Goal: Task Accomplishment & Management: Manage account settings

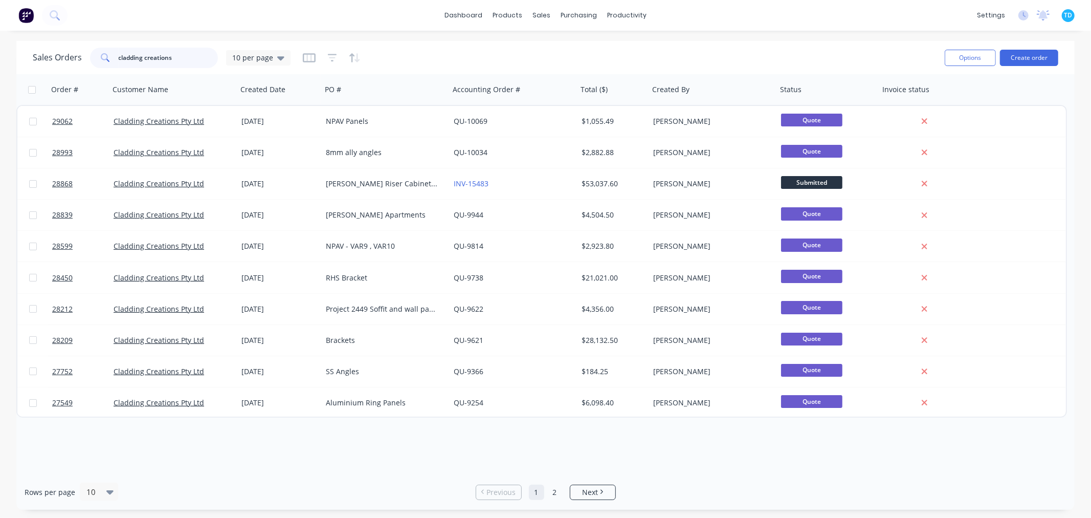
drag, startPoint x: 175, startPoint y: 55, endPoint x: 118, endPoint y: 59, distance: 57.4
click at [119, 59] on input "cladding creations" at bounding box center [169, 58] width 100 height 20
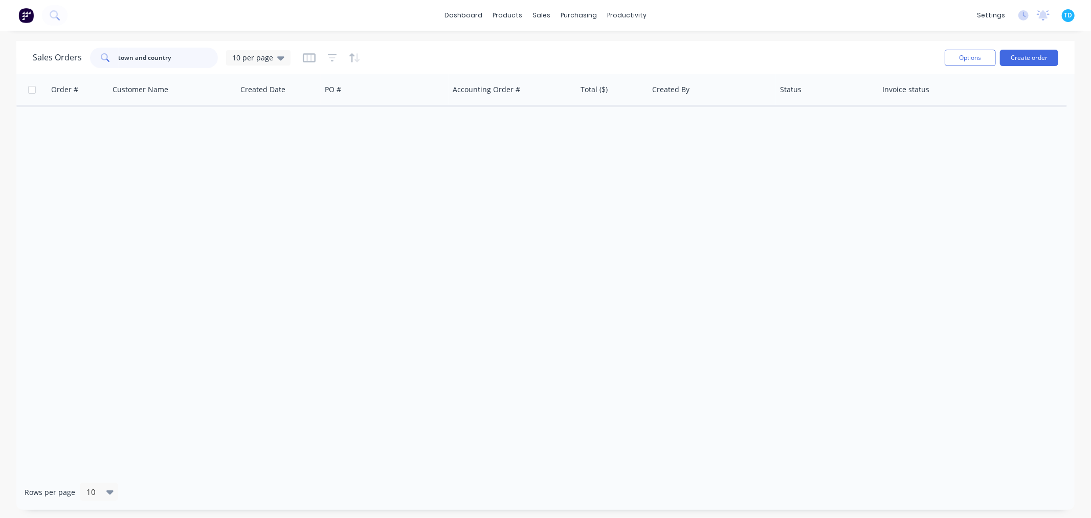
drag, startPoint x: 176, startPoint y: 53, endPoint x: 101, endPoint y: 49, distance: 75.3
click at [90, 53] on div "town and country" at bounding box center [154, 58] width 128 height 20
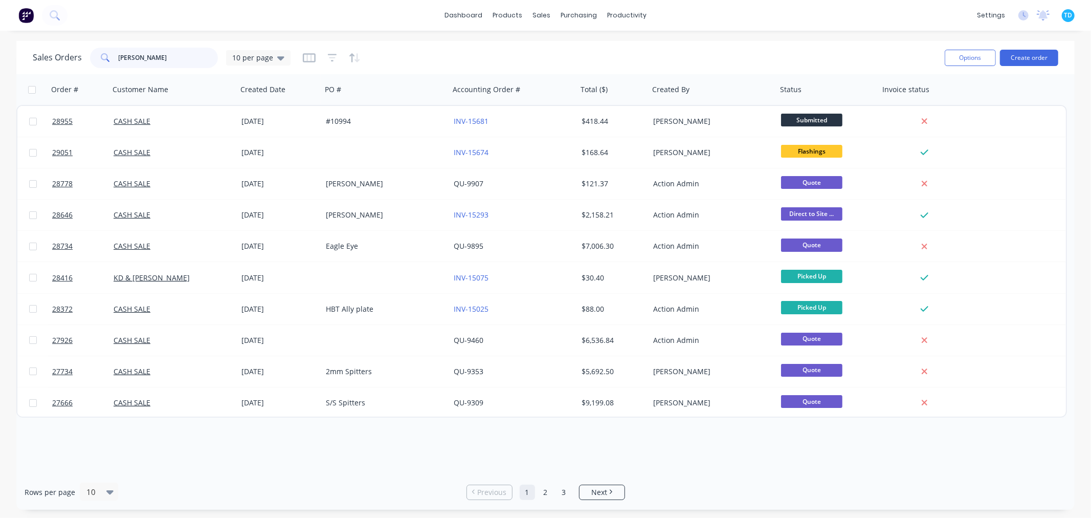
click at [147, 59] on input "john" at bounding box center [169, 58] width 100 height 20
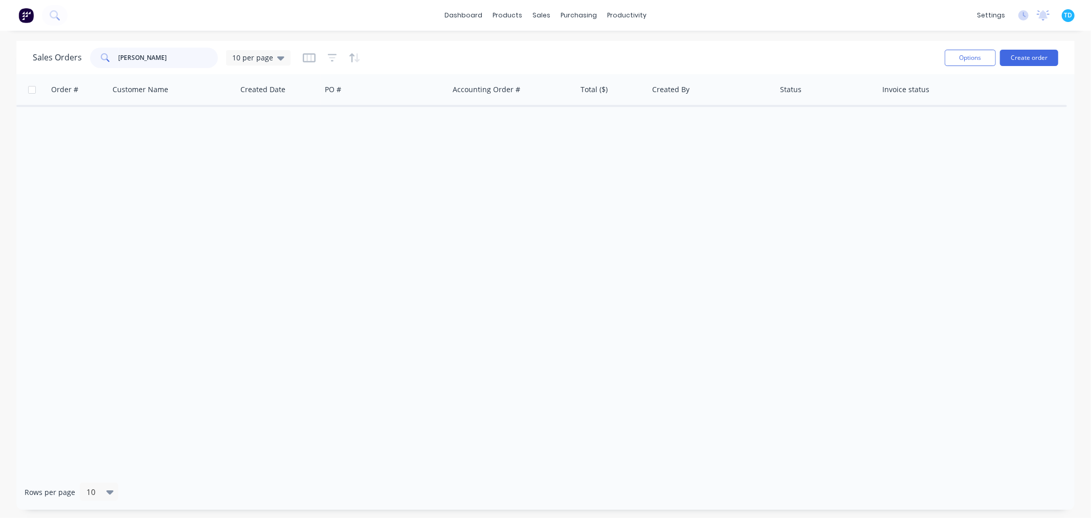
drag, startPoint x: 161, startPoint y: 53, endPoint x: 115, endPoint y: 55, distance: 45.6
click at [115, 55] on div "john bouhof" at bounding box center [154, 58] width 128 height 20
click at [277, 57] on icon at bounding box center [280, 58] width 7 height 4
click at [265, 184] on button "Archive" at bounding box center [287, 186] width 117 height 12
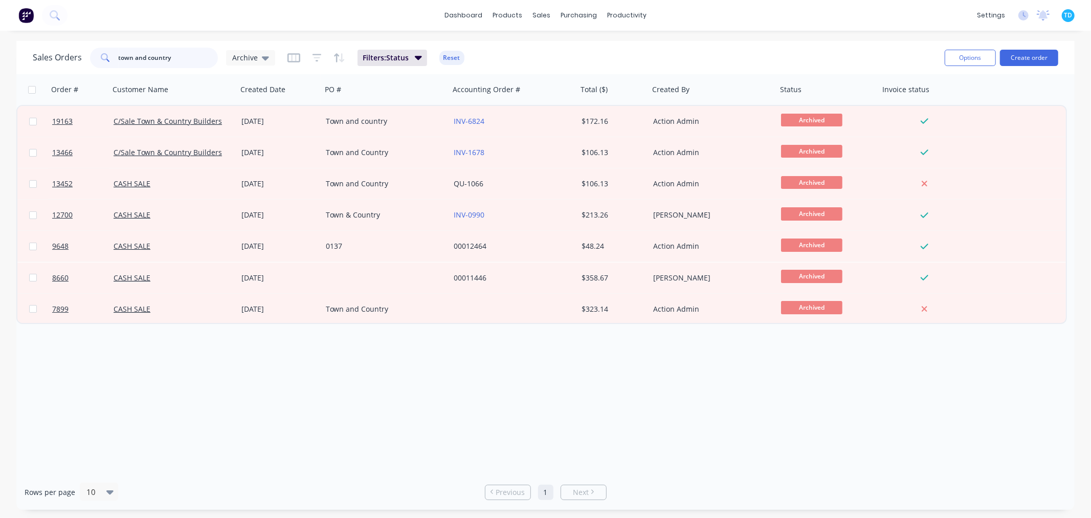
drag, startPoint x: 177, startPoint y: 60, endPoint x: 105, endPoint y: 63, distance: 72.2
click at [105, 63] on div "town and country" at bounding box center [154, 58] width 128 height 20
type input "john bouhof"
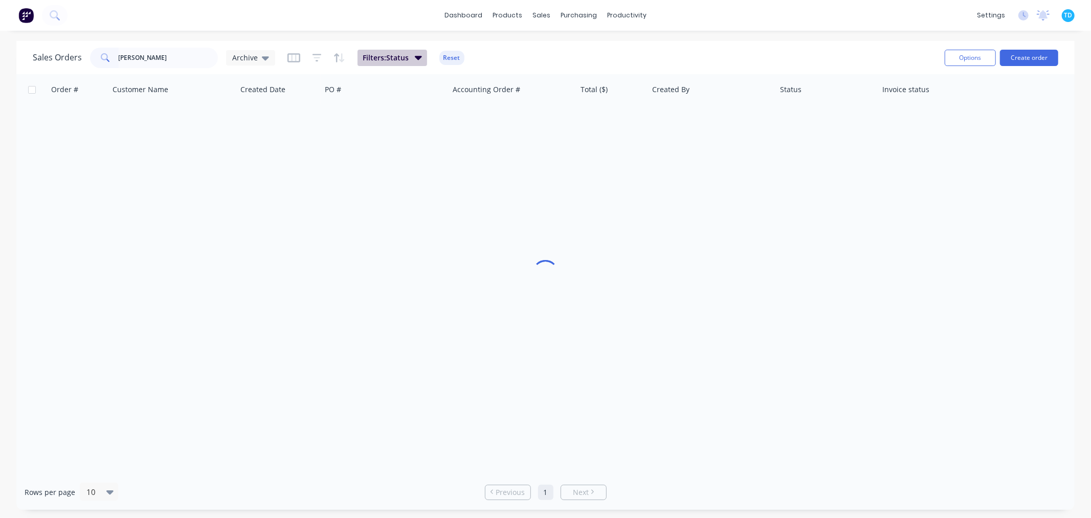
click at [415, 58] on icon "button" at bounding box center [418, 57] width 7 height 11
click at [426, 223] on div at bounding box center [545, 274] width 1058 height 400
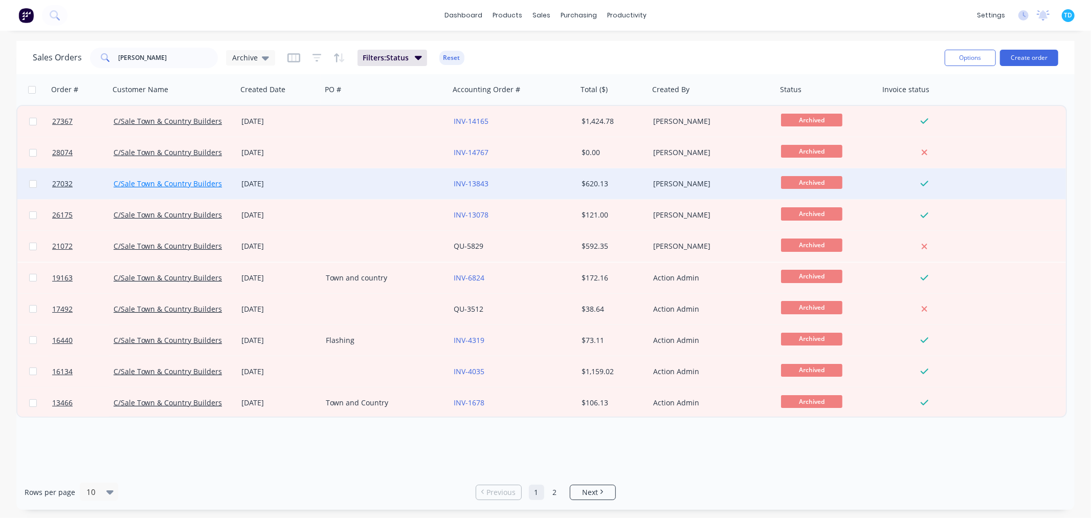
click at [196, 182] on link "C/Sale Town & Country Builders" at bounding box center [168, 183] width 108 height 10
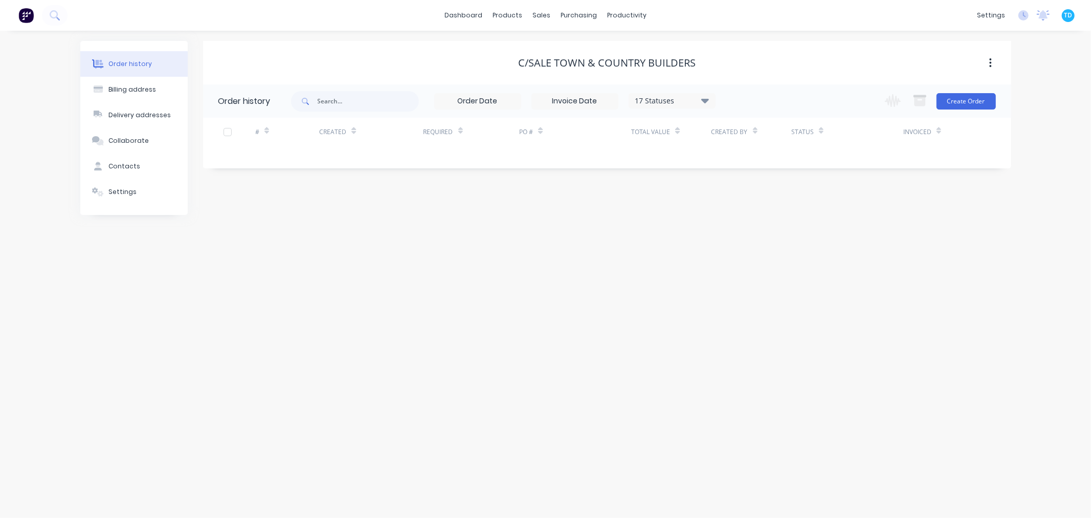
click at [705, 103] on icon at bounding box center [705, 100] width 8 height 5
click at [756, 239] on label at bounding box center [756, 239] width 0 height 0
click at [756, 244] on input "checkbox" at bounding box center [760, 244] width 8 height 10
checkbox input "true"
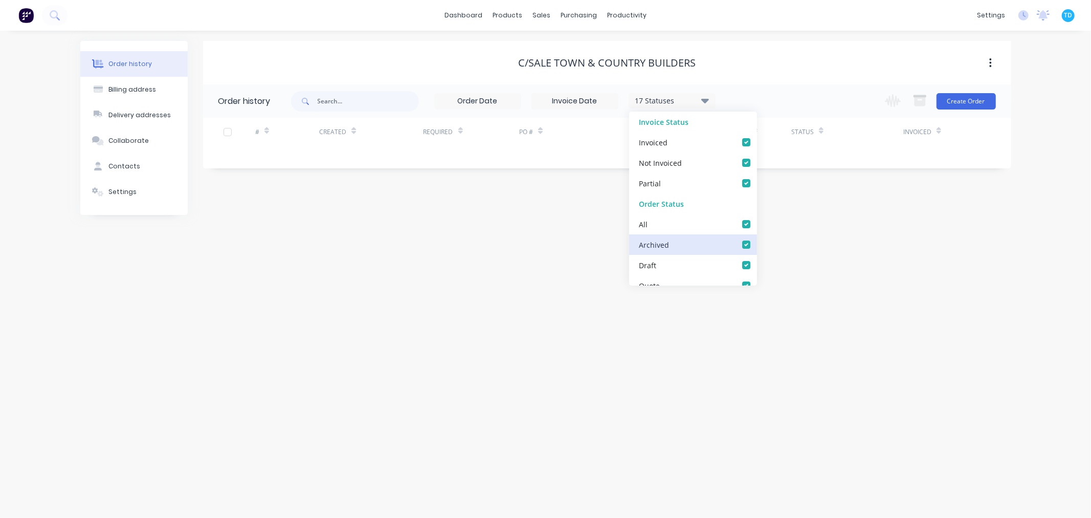
checkbox input "true"
click at [499, 310] on div "Order history Billing address Delivery addresses Collaborate Contacts Settings …" at bounding box center [545, 274] width 1091 height 487
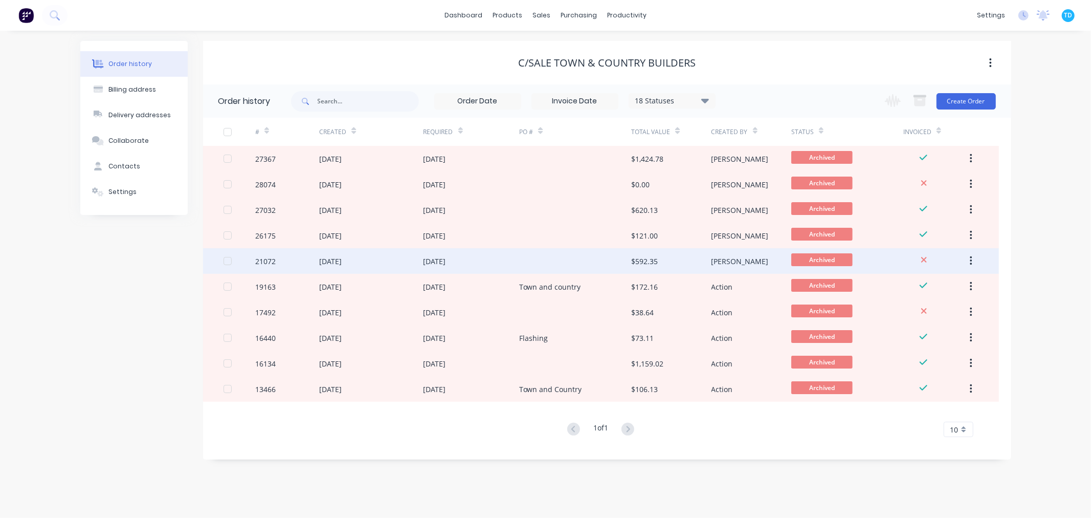
click at [555, 263] on div at bounding box center [575, 261] width 112 height 26
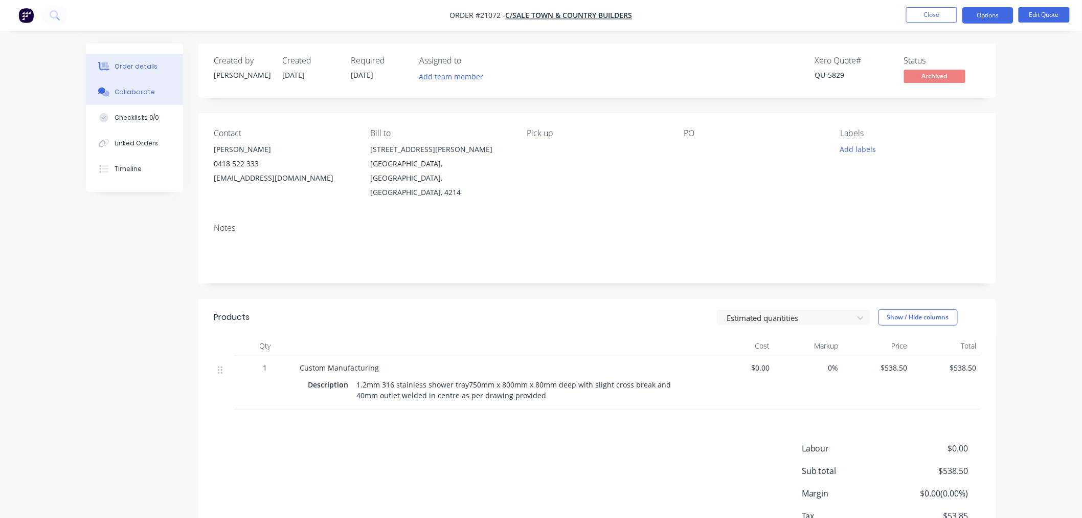
click at [124, 94] on div "Collaborate" at bounding box center [135, 91] width 40 height 9
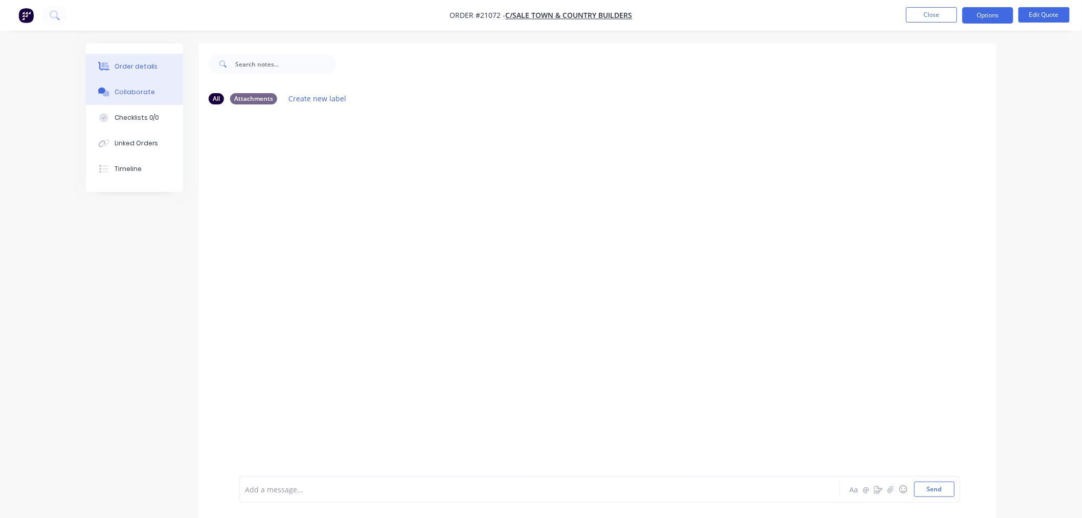
click at [130, 69] on div "Order details" at bounding box center [136, 66] width 43 height 9
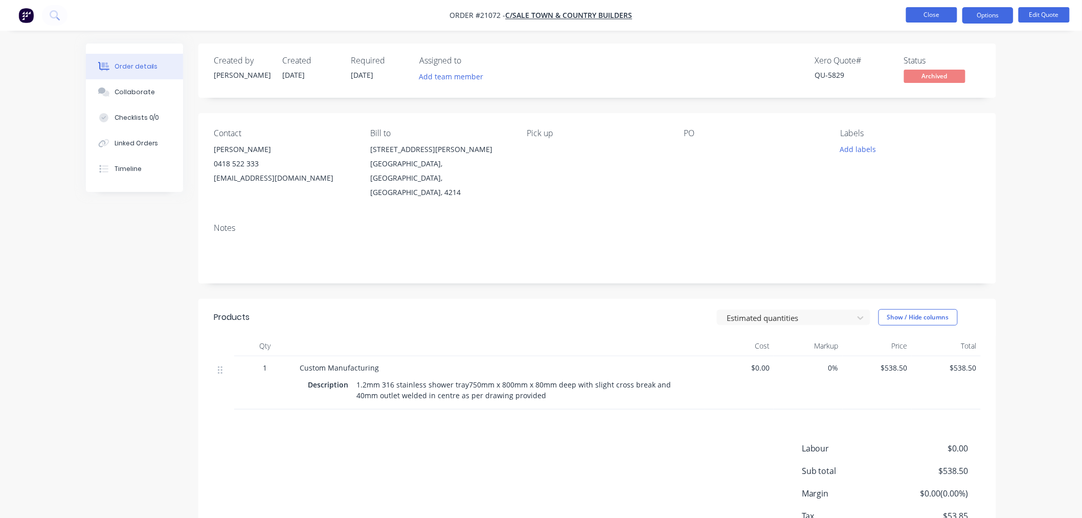
click at [928, 16] on button "Close" at bounding box center [931, 14] width 51 height 15
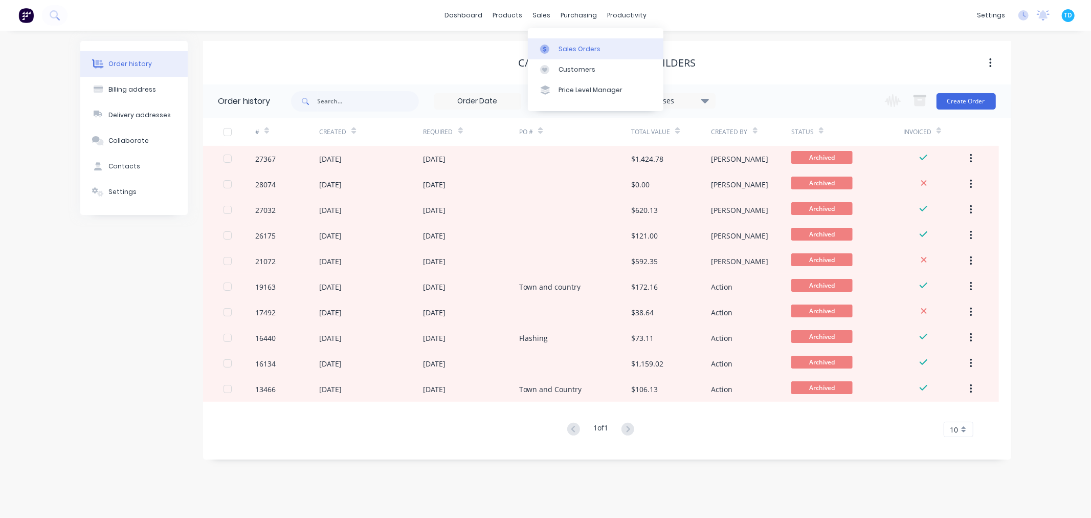
click at [574, 49] on div "Sales Orders" at bounding box center [579, 48] width 42 height 9
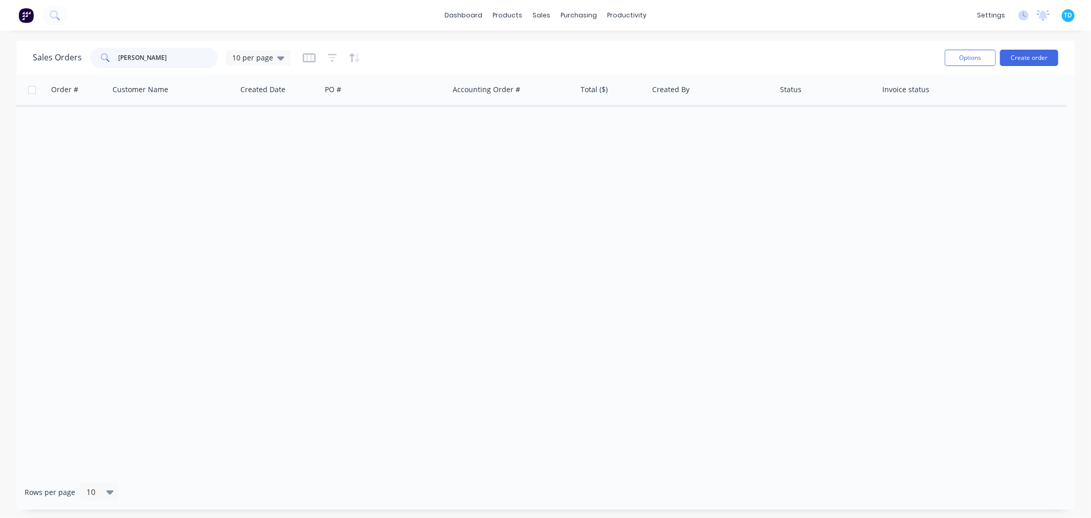
drag, startPoint x: 153, startPoint y: 53, endPoint x: 110, endPoint y: 57, distance: 43.2
click at [110, 57] on div "john bouhof" at bounding box center [154, 58] width 128 height 20
type input "cladding creations"
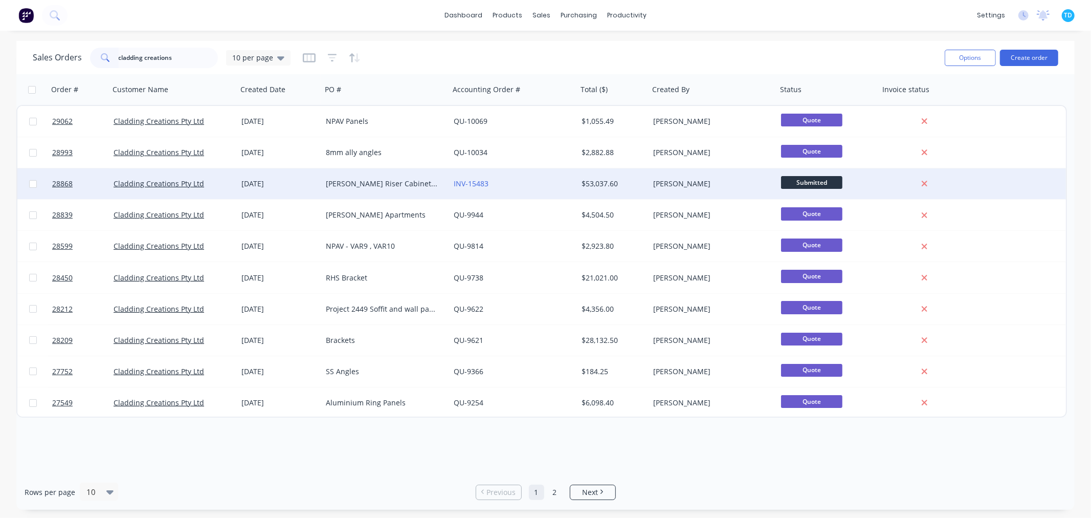
click at [363, 189] on div "OHLE Riser Cabinets PO # 3519" at bounding box center [386, 183] width 128 height 31
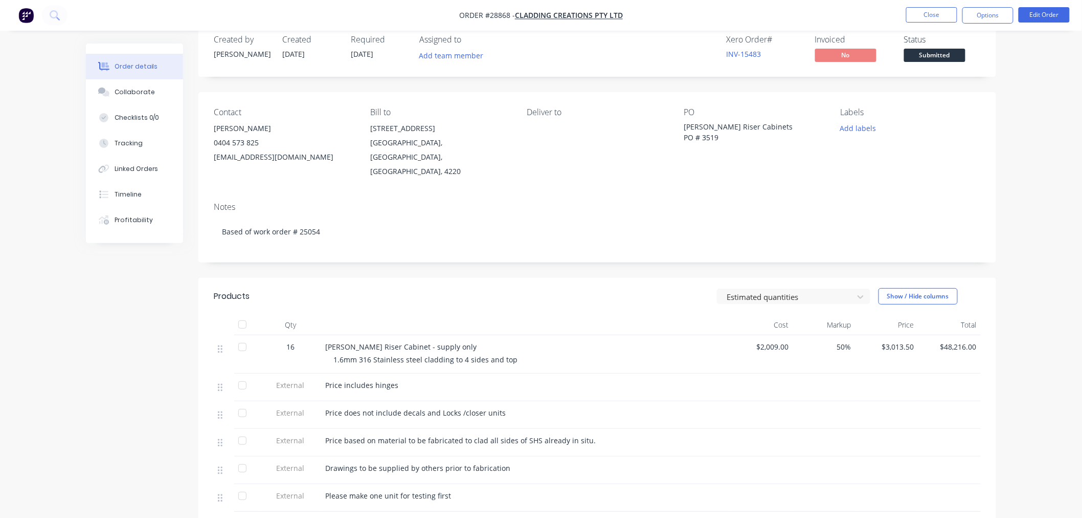
scroll to position [57, 0]
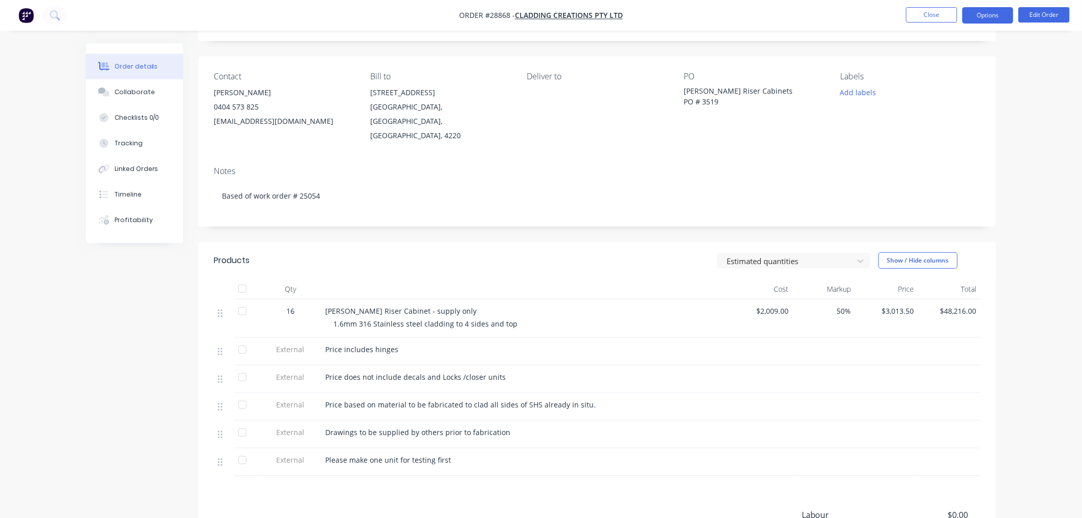
click at [984, 18] on button "Options" at bounding box center [987, 15] width 51 height 16
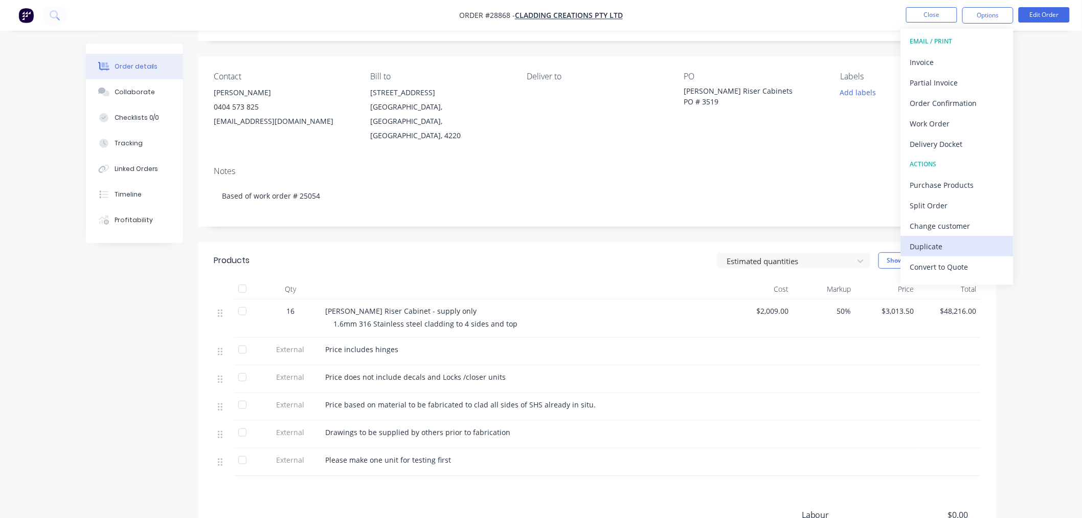
click at [934, 246] on div "Duplicate" at bounding box center [957, 246] width 94 height 15
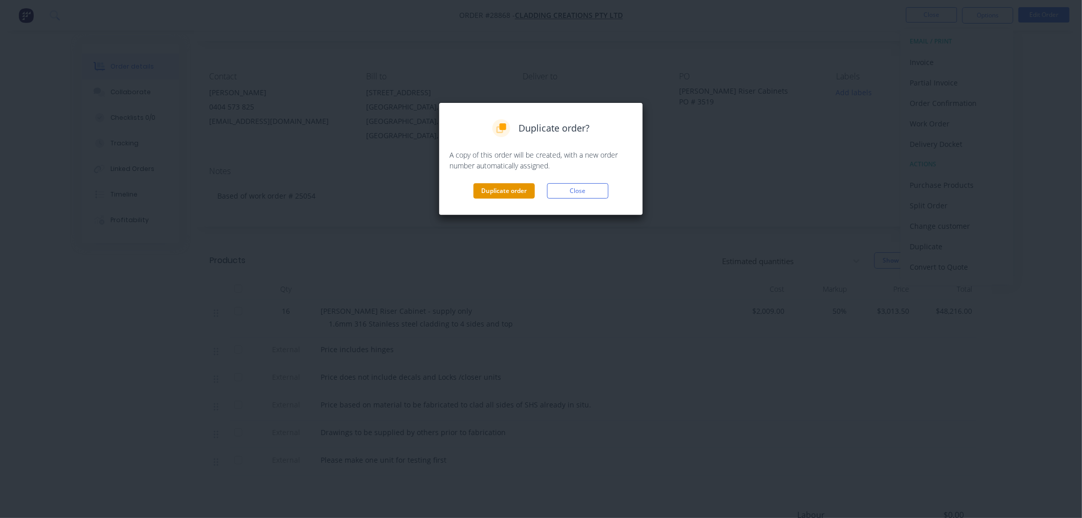
click at [517, 193] on button "Duplicate order" at bounding box center [504, 190] width 61 height 15
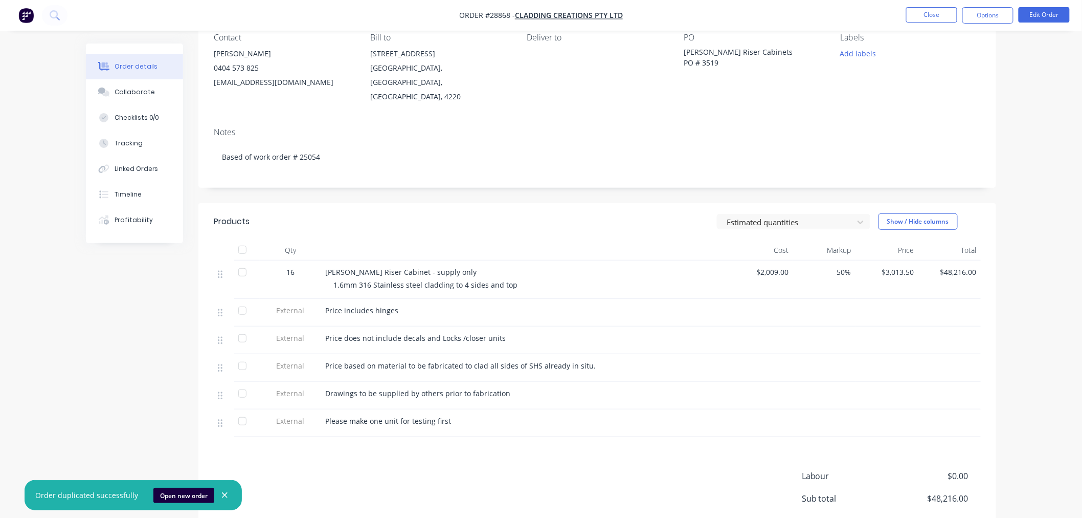
scroll to position [114, 0]
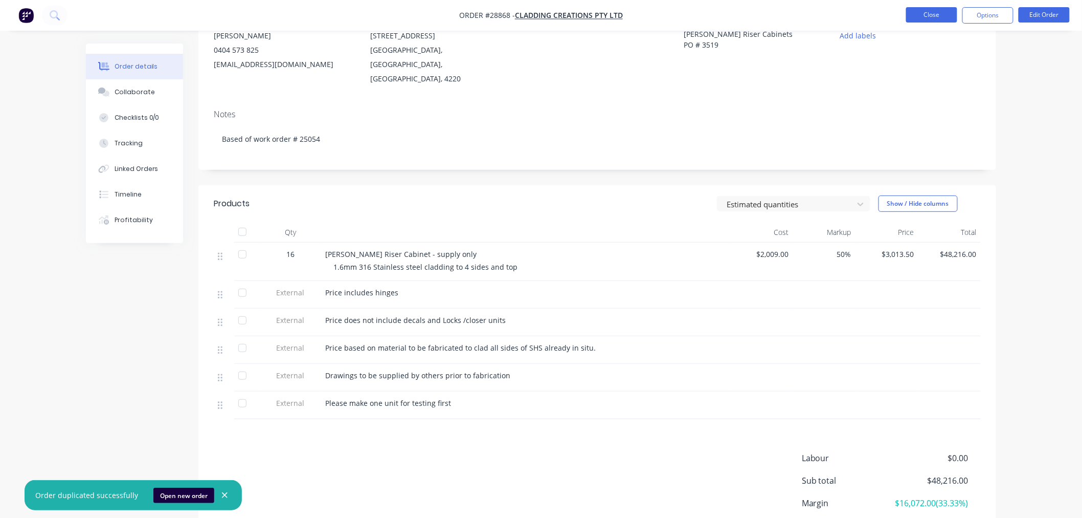
click at [936, 11] on button "Close" at bounding box center [931, 14] width 51 height 15
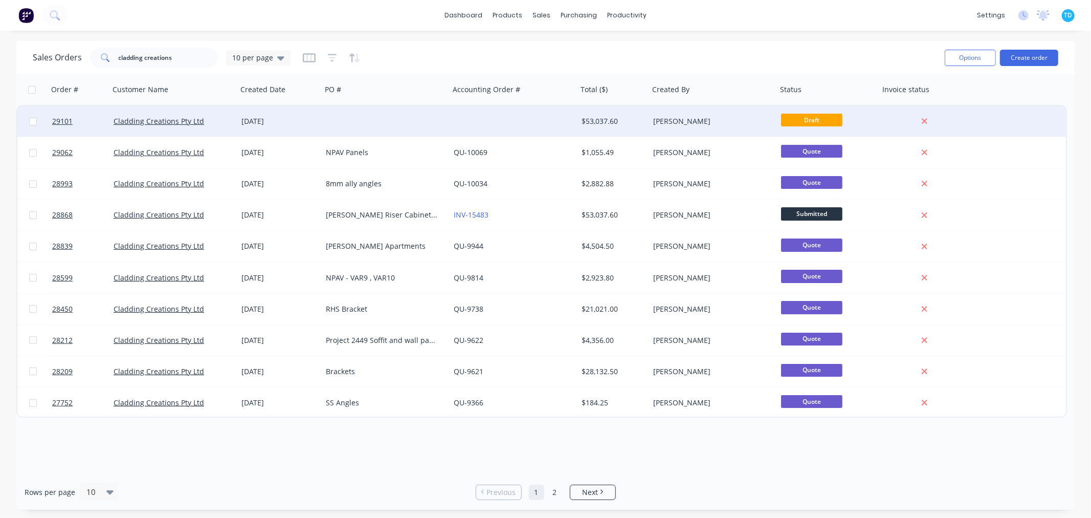
click at [272, 119] on div "07 Oct 2025" at bounding box center [279, 121] width 76 height 10
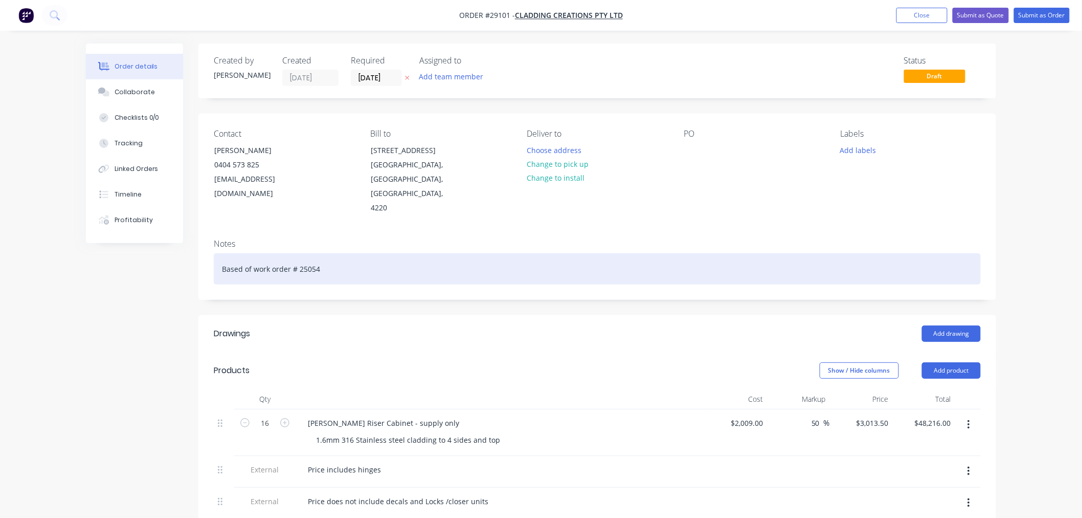
click at [329, 261] on div "Based of work order # 25054" at bounding box center [597, 268] width 767 height 31
drag, startPoint x: 329, startPoint y: 260, endPoint x: 320, endPoint y: 259, distance: 8.7
click at [321, 260] on div "Based of work order # 25054" at bounding box center [597, 268] width 767 height 31
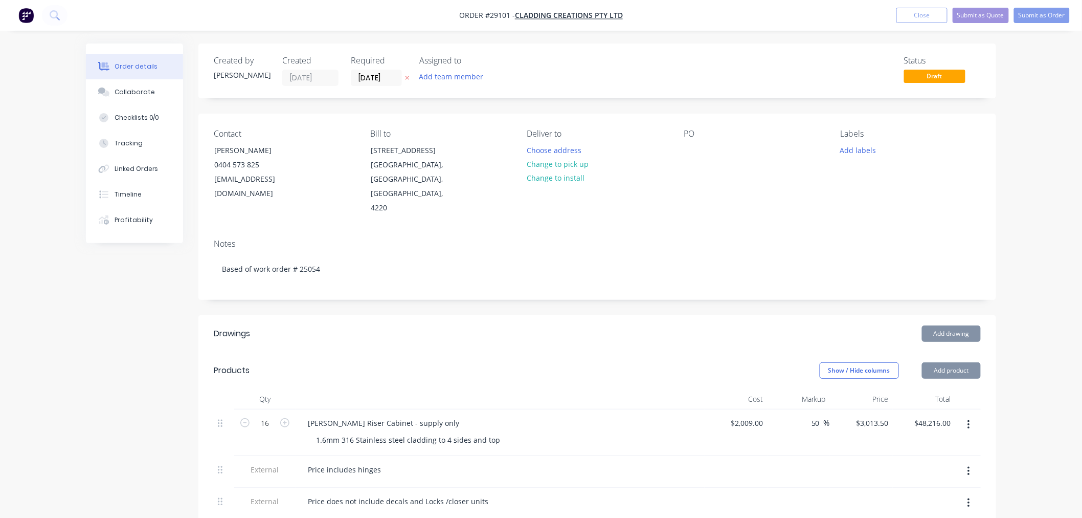
click at [520, 325] on div "Add drawing" at bounding box center [679, 333] width 604 height 16
click at [698, 152] on div at bounding box center [692, 150] width 16 height 15
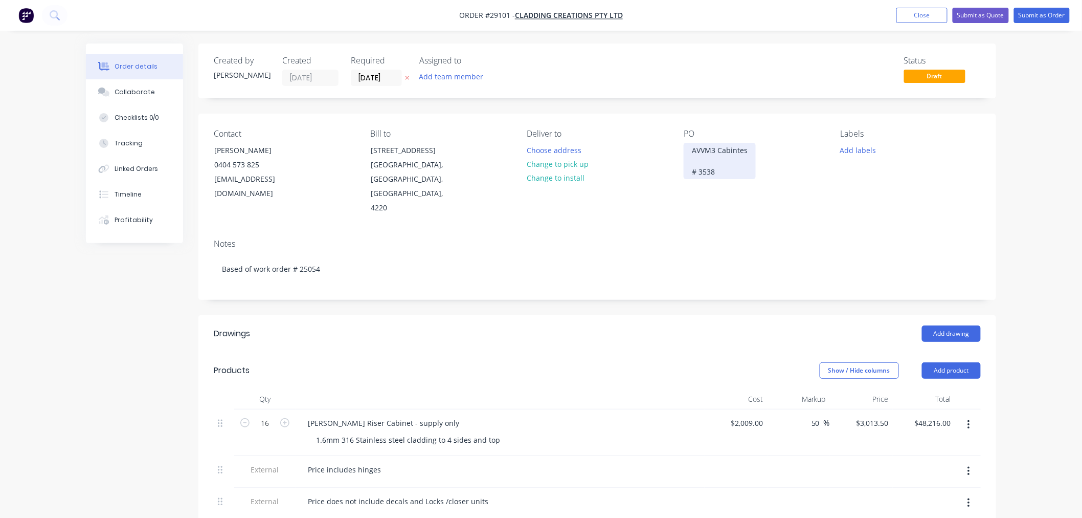
click at [739, 151] on div "AVVM3 Cabintes # 3538" at bounding box center [720, 161] width 72 height 36
drag, startPoint x: 745, startPoint y: 149, endPoint x: 735, endPoint y: 149, distance: 9.7
click at [735, 149] on div "AVVM3 Cabintes # 3538" at bounding box center [720, 161] width 72 height 36
drag, startPoint x: 741, startPoint y: 233, endPoint x: 737, endPoint y: 223, distance: 10.2
click at [743, 239] on div "Notes" at bounding box center [597, 244] width 767 height 10
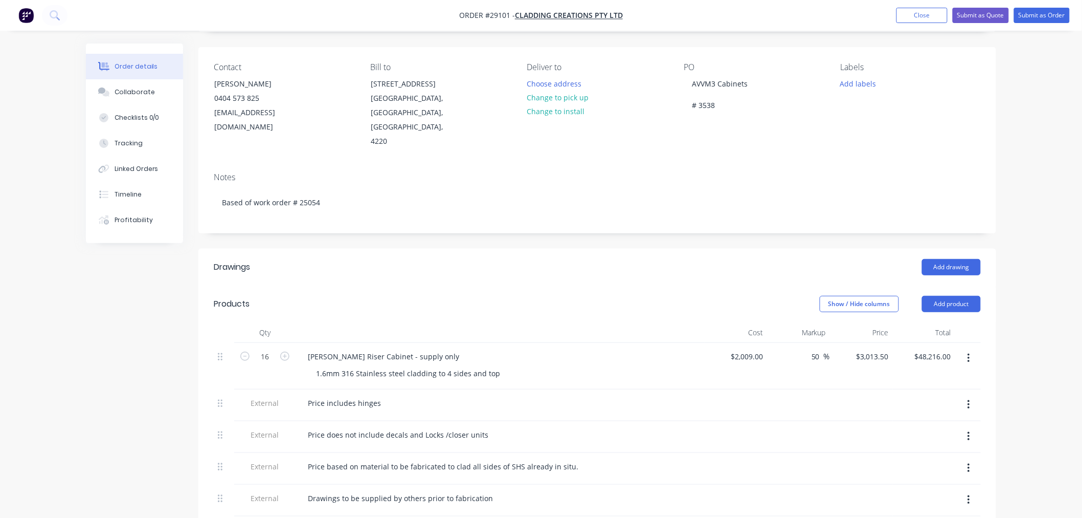
scroll to position [170, 0]
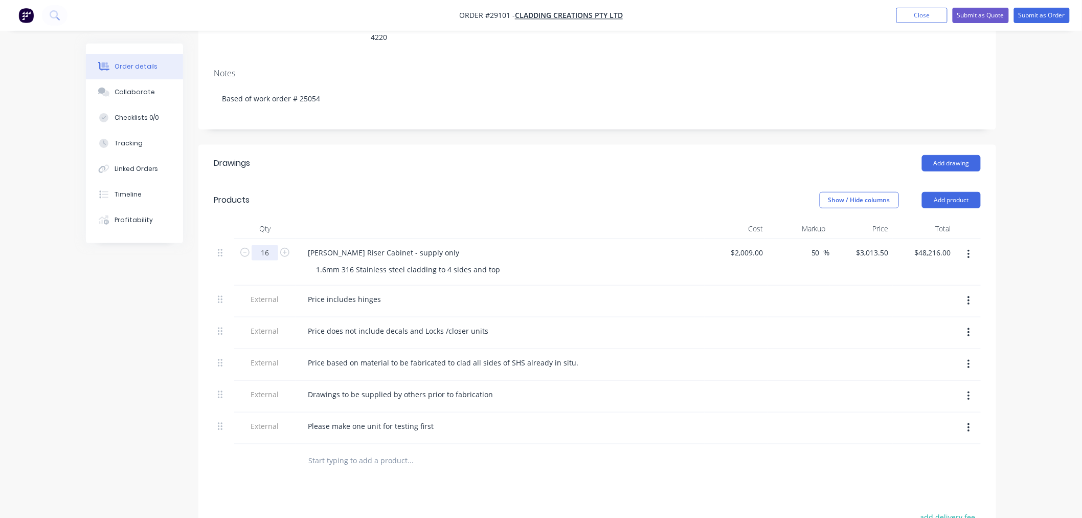
click at [272, 245] on input "16" at bounding box center [265, 252] width 27 height 15
type input "8"
type input "$24,108.00"
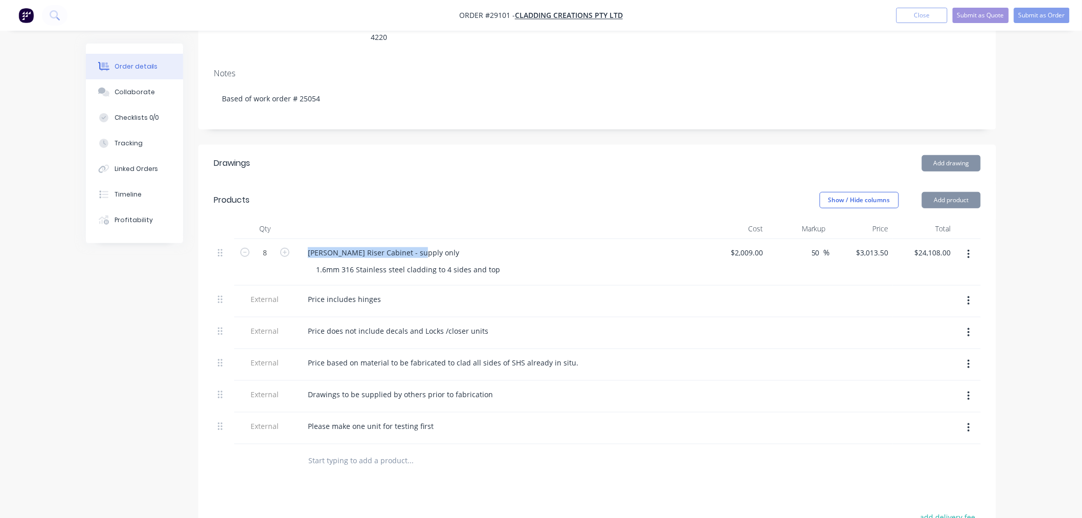
drag, startPoint x: 416, startPoint y: 237, endPoint x: 295, endPoint y: 241, distance: 121.3
click at [295, 241] on div "8 OHLE Riser Cabinet - supply only 1.6mm 316 Stainless steel cladding to 4 side…" at bounding box center [597, 262] width 767 height 47
paste div
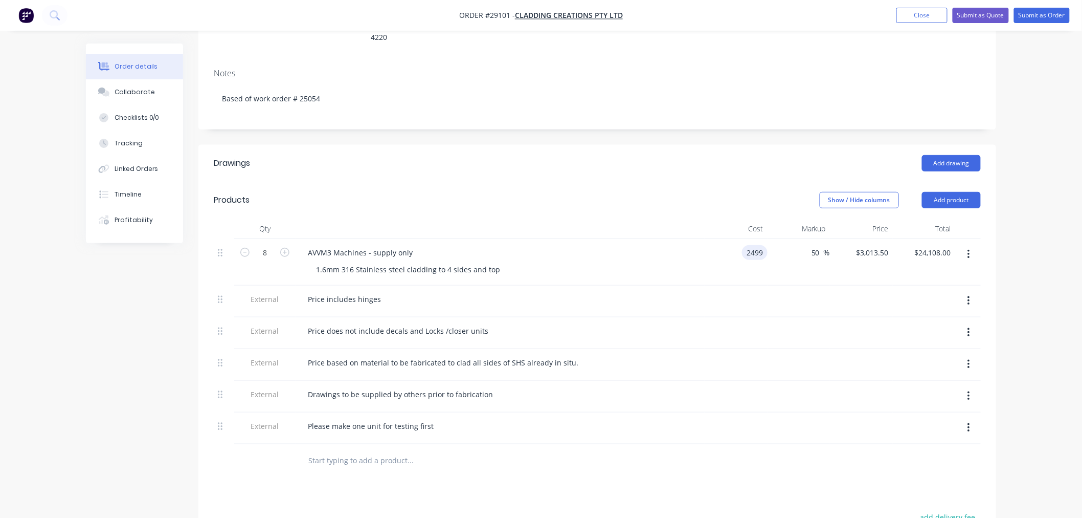
type input "$2,499.00"
type input "$3,748.50"
type input "$29,988.00"
click at [764, 285] on div at bounding box center [736, 301] width 63 height 32
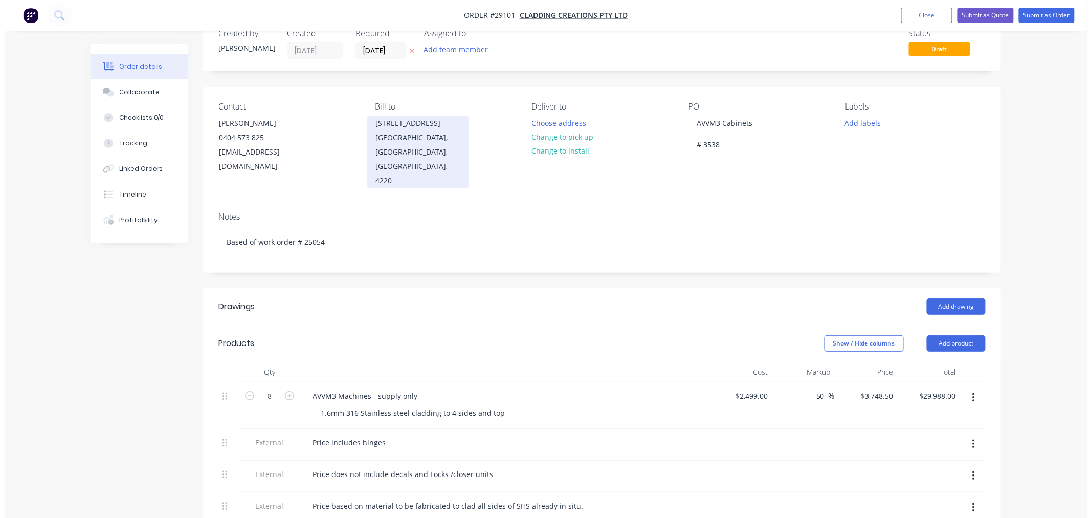
scroll to position [0, 0]
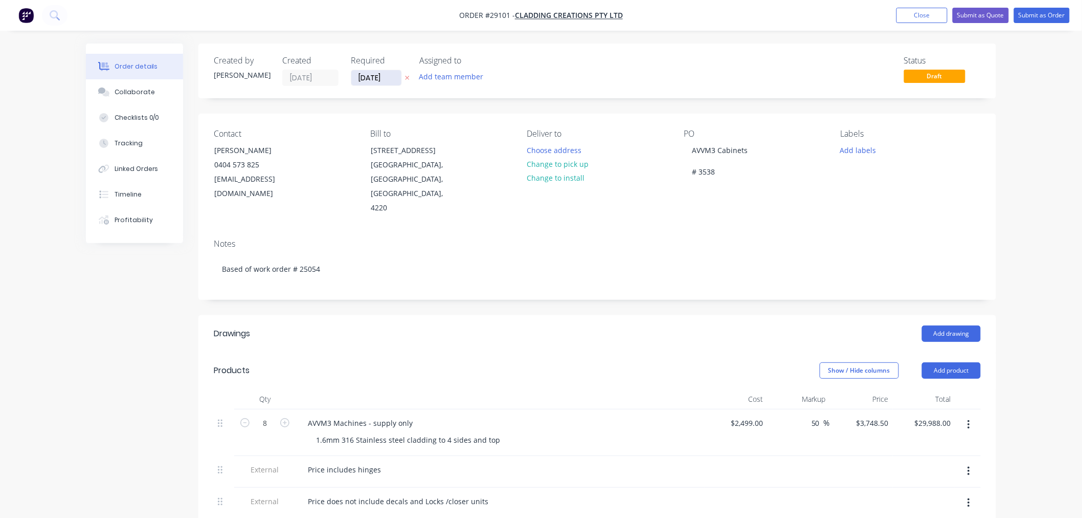
click at [364, 80] on input "07/10/25" at bounding box center [376, 77] width 50 height 15
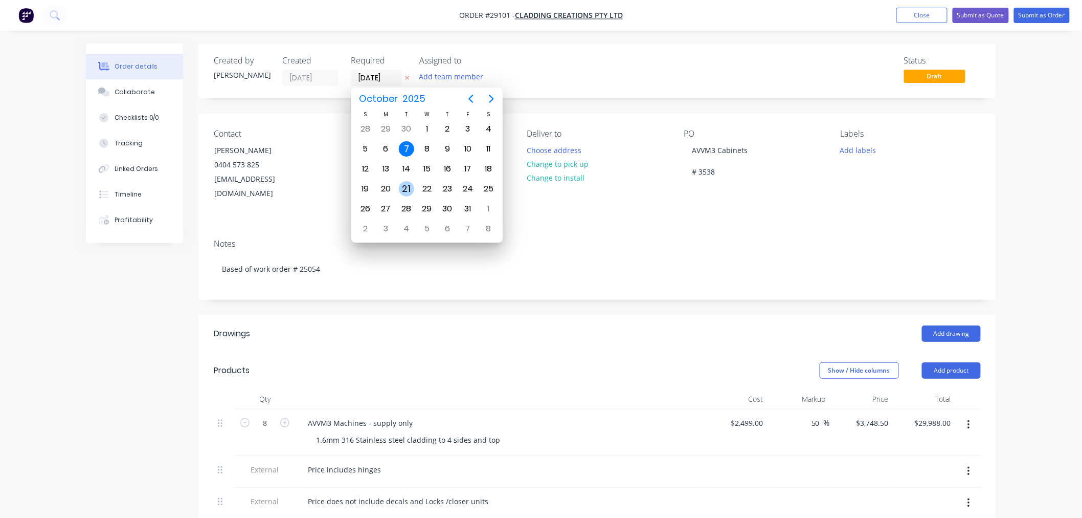
drag, startPoint x: 405, startPoint y: 185, endPoint x: 463, endPoint y: 201, distance: 60.2
click at [406, 185] on div "21" at bounding box center [406, 188] width 15 height 15
type input "21/10/25"
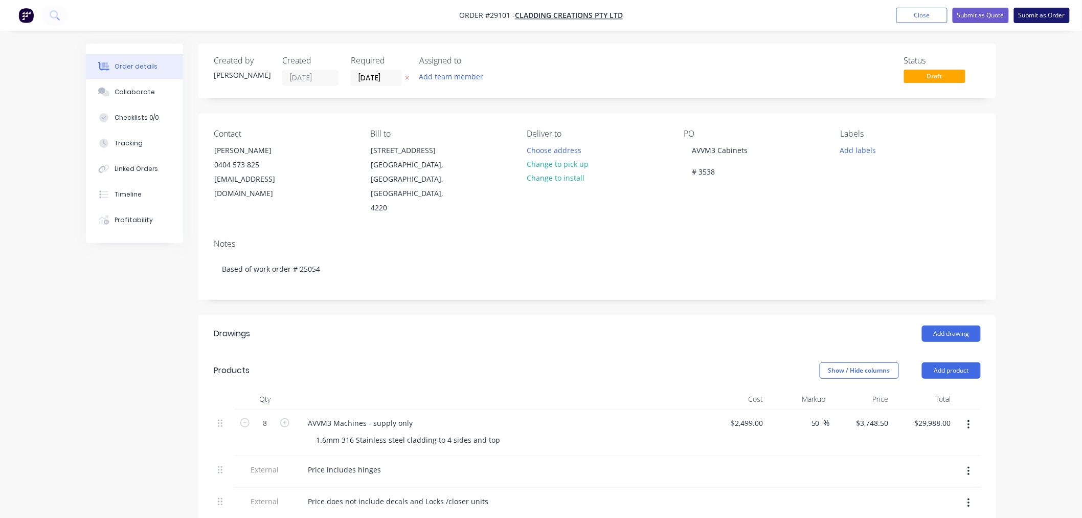
click at [1046, 15] on button "Submit as Order" at bounding box center [1042, 15] width 56 height 15
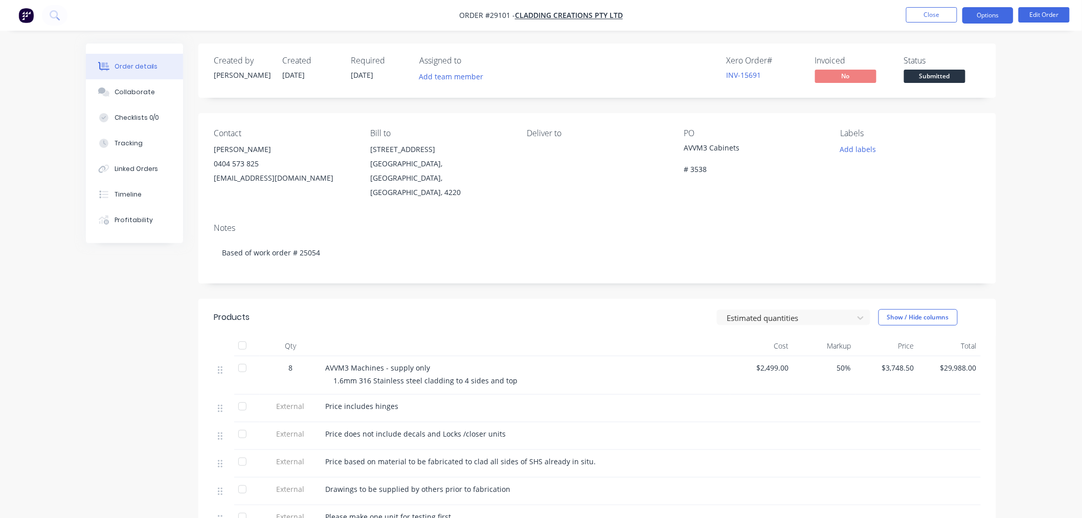
click at [986, 17] on button "Options" at bounding box center [987, 15] width 51 height 16
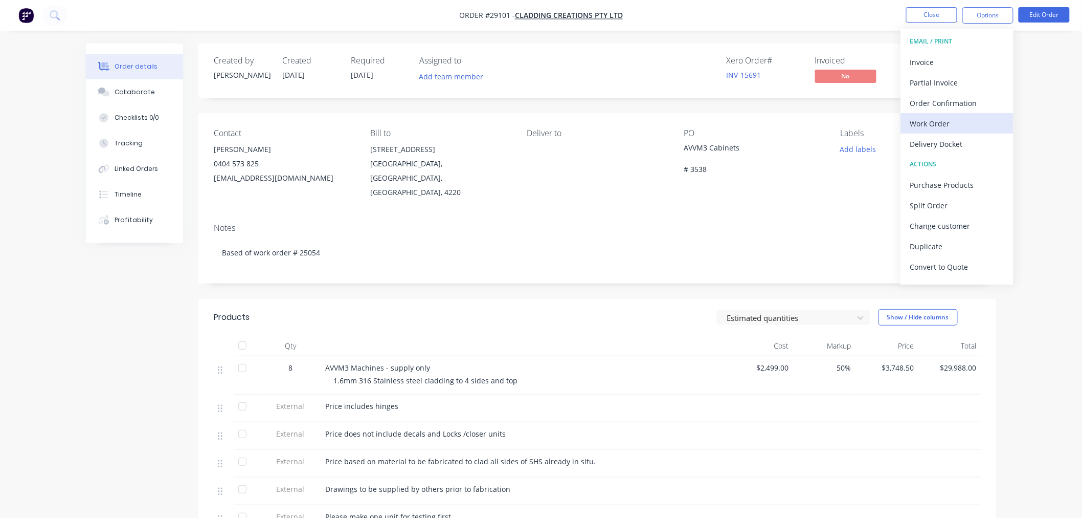
click at [940, 124] on div "Work Order" at bounding box center [957, 123] width 94 height 15
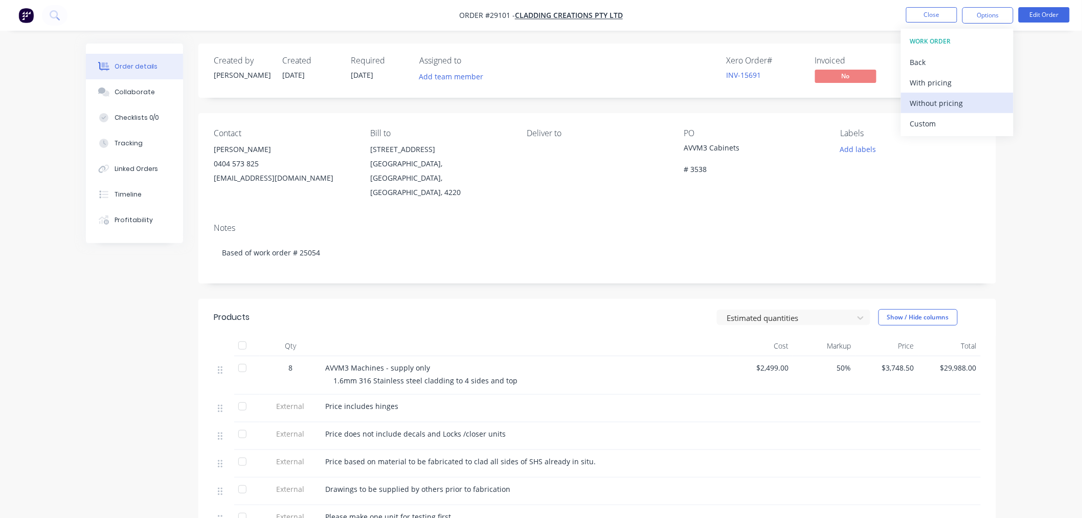
click at [936, 102] on div "Without pricing" at bounding box center [957, 103] width 94 height 15
click at [1049, 114] on div "Order details Collaborate Checklists 0/0 Tracking Linked Orders Timeline Profit…" at bounding box center [541, 357] width 1082 height 714
click at [944, 12] on button "Close" at bounding box center [931, 14] width 51 height 15
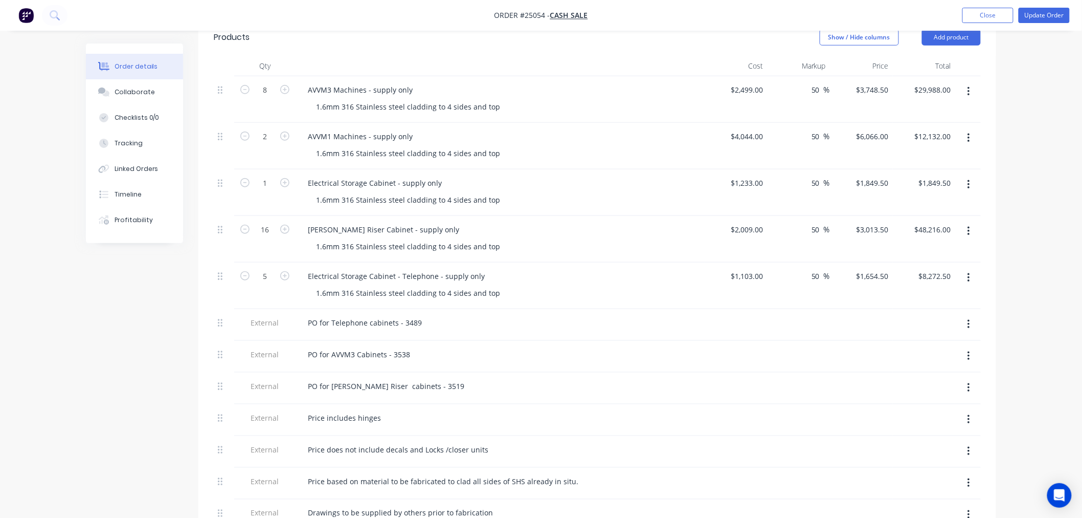
scroll to position [293, 0]
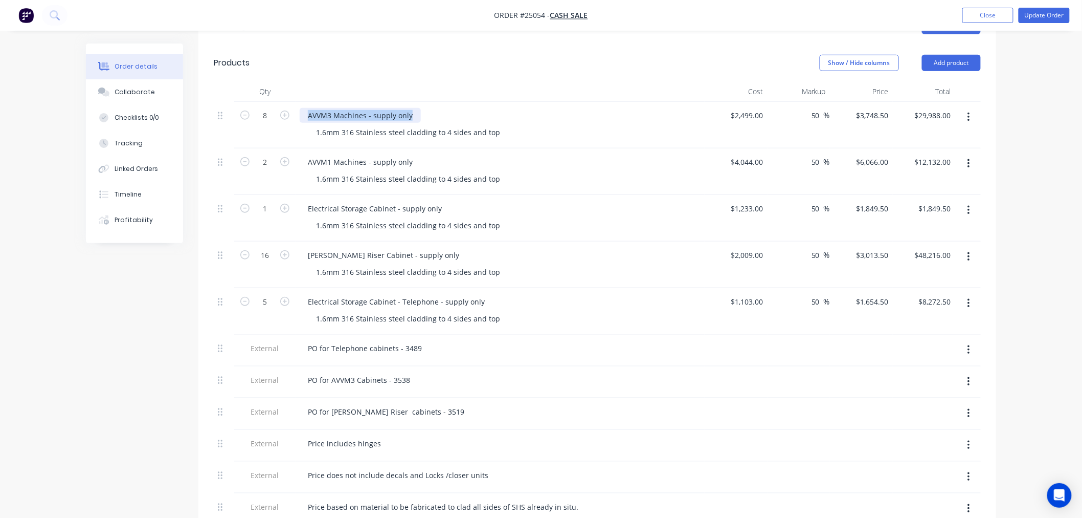
drag, startPoint x: 307, startPoint y: 99, endPoint x: 455, endPoint y: 93, distance: 147.9
click at [455, 102] on div "AVVM3 Machines - supply only 1.6mm 316 Stainless steel cladding to 4 sides and …" at bounding box center [500, 125] width 409 height 47
copy div "AVVM3 Machines - supply only"
drag, startPoint x: 987, startPoint y: 13, endPoint x: 993, endPoint y: 33, distance: 21.2
click at [987, 13] on button "Close" at bounding box center [987, 15] width 51 height 15
